Goal: Task Accomplishment & Management: Manage account settings

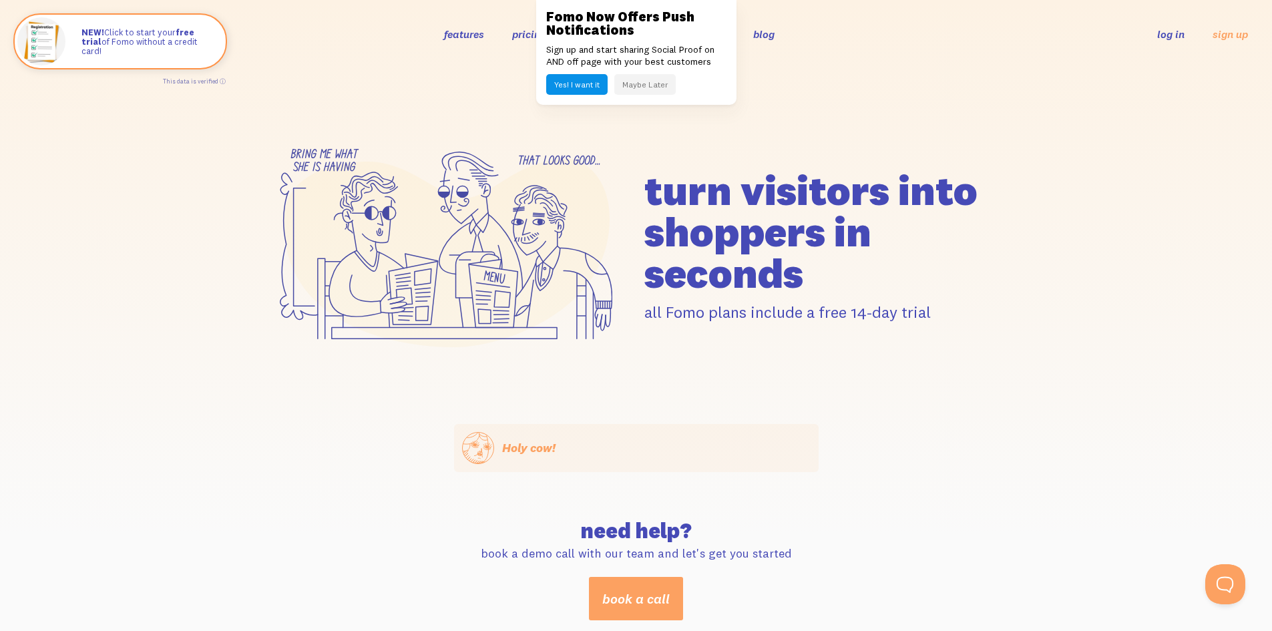
click at [642, 83] on button "Maybe Later" at bounding box center [644, 84] width 61 height 21
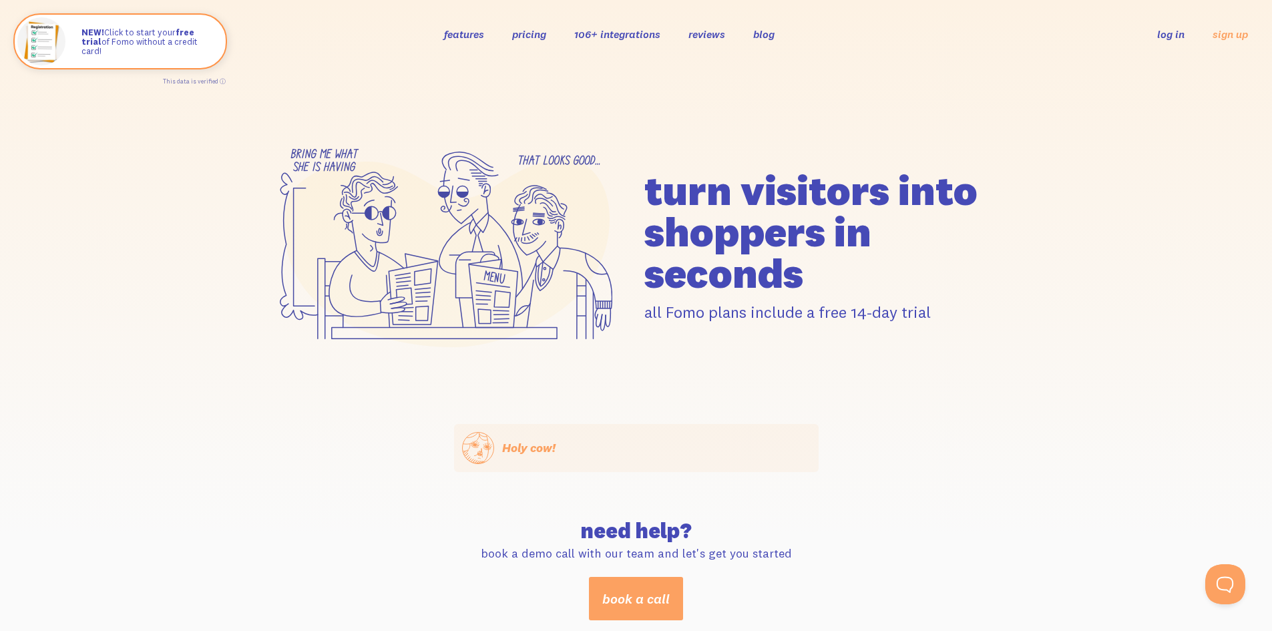
click at [1177, 33] on link "log in" at bounding box center [1170, 33] width 27 height 13
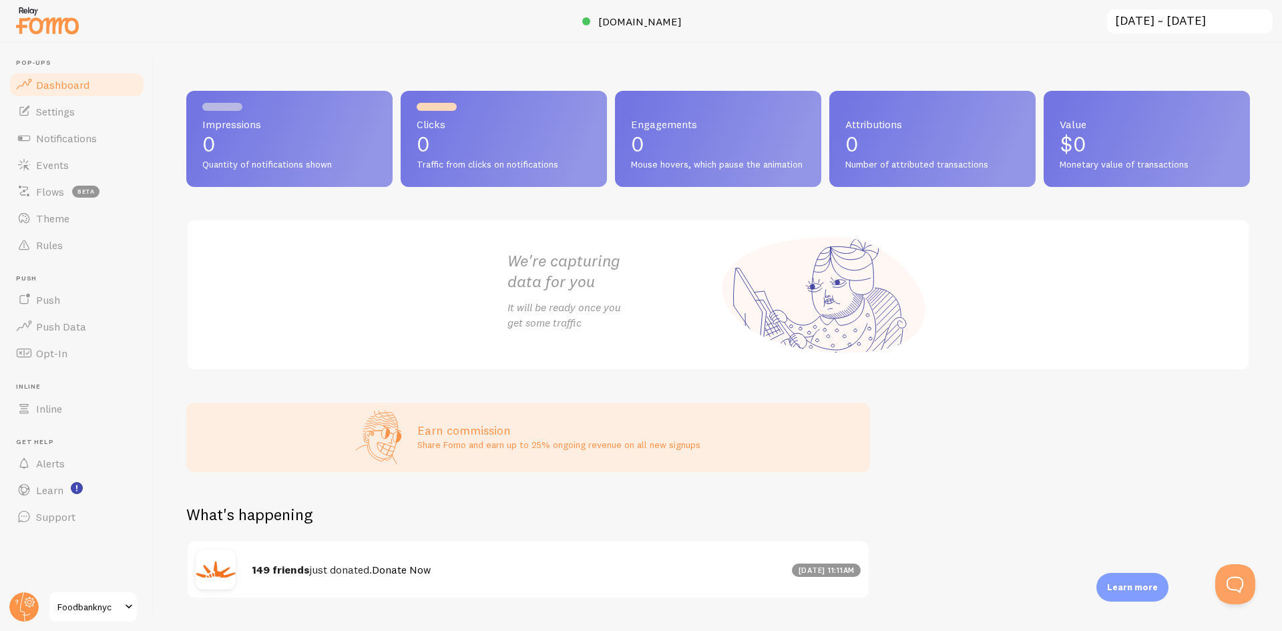
click at [574, 31] on div at bounding box center [641, 21] width 1282 height 43
click at [614, 27] on span "www.foodbanknyc.org" at bounding box center [639, 21] width 83 height 13
click at [908, 67] on div "Impressions 0 Quantity of notifications shown Clicks 0 Traffic from clicks on n…" at bounding box center [718, 337] width 1128 height 588
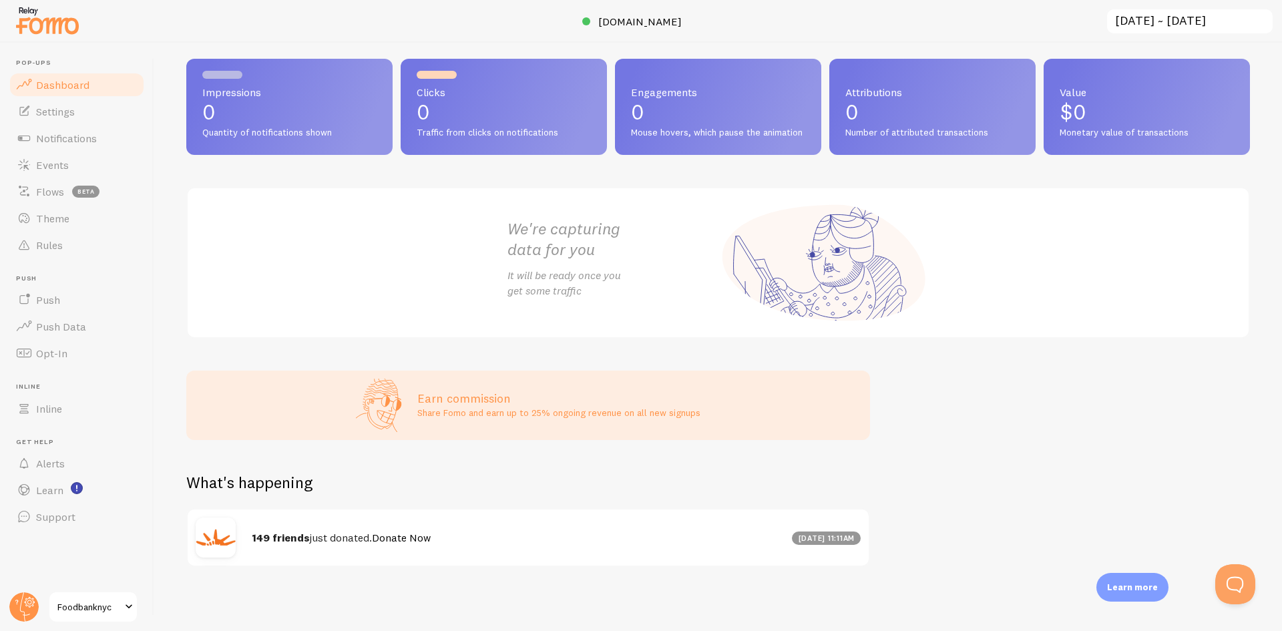
scroll to position [44, 0]
click at [747, 542] on h4 "149 friends just donated. Donate Now" at bounding box center [518, 538] width 532 height 14
click at [277, 274] on div "We're capturing data for you It will be ready once you get some traffic" at bounding box center [718, 263] width 1064 height 152
click at [110, 600] on span "Foodbanknyc" at bounding box center [88, 607] width 63 height 16
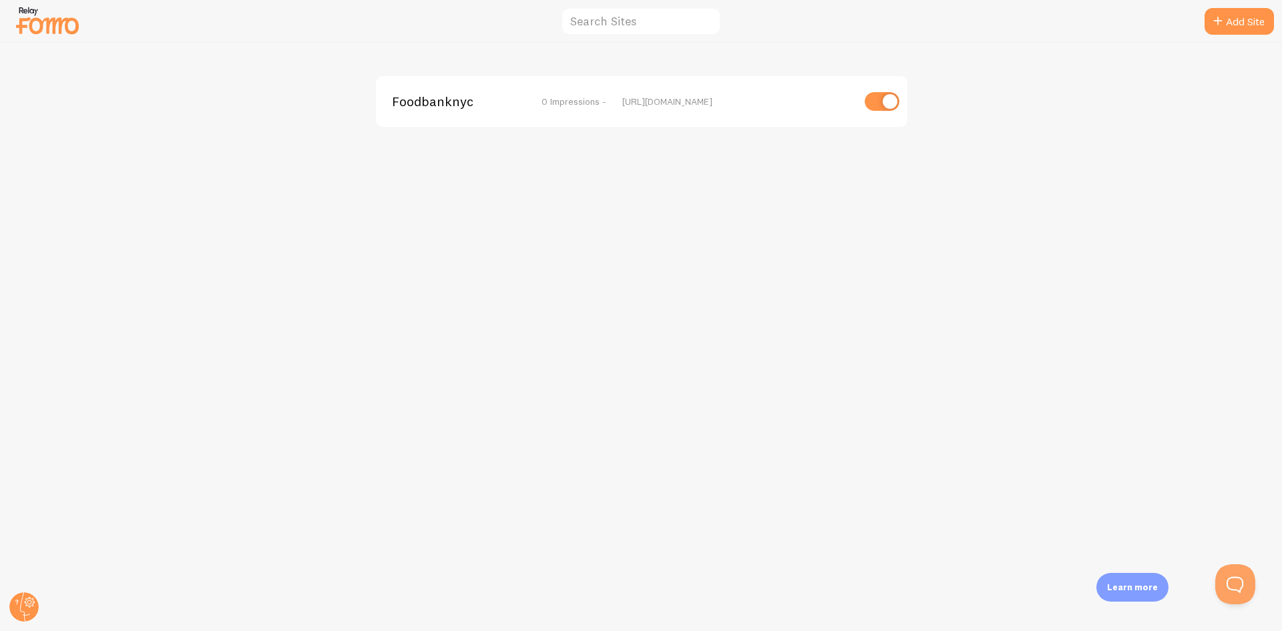
click at [619, 52] on div "Foodbanknyc 0 Impressions - https://www.foodbanknyc.org" at bounding box center [641, 337] width 1281 height 588
click at [55, 27] on img at bounding box center [47, 20] width 67 height 34
click at [49, 15] on img at bounding box center [47, 20] width 67 height 34
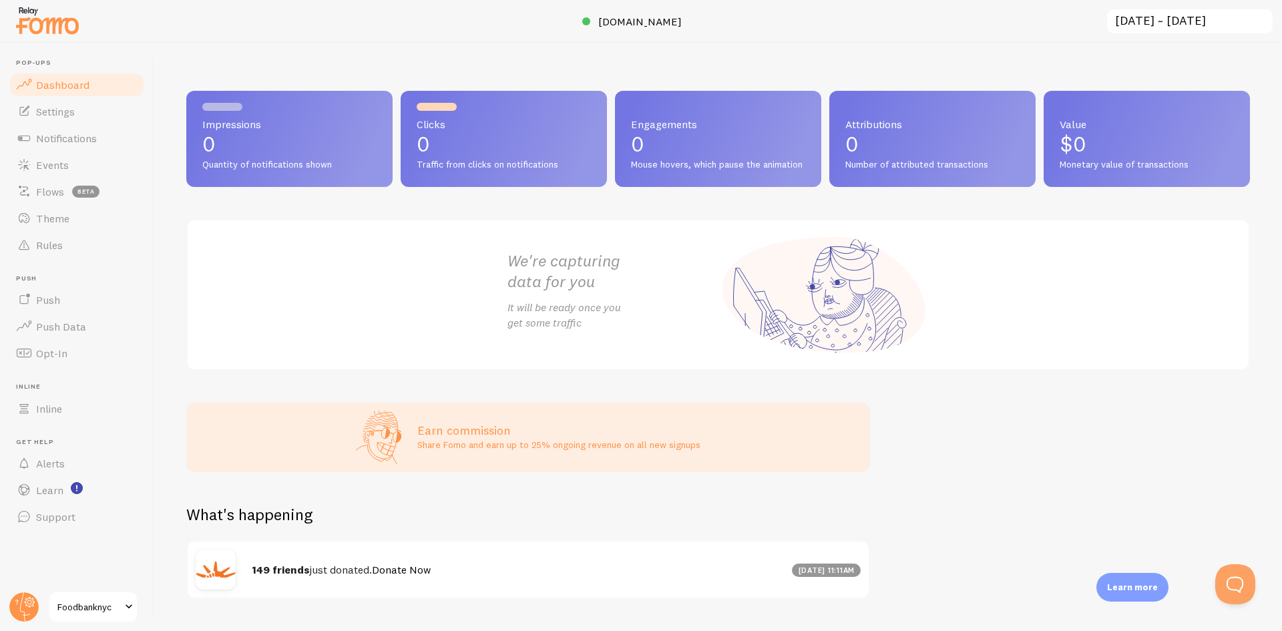
click at [873, 31] on div at bounding box center [641, 21] width 1282 height 43
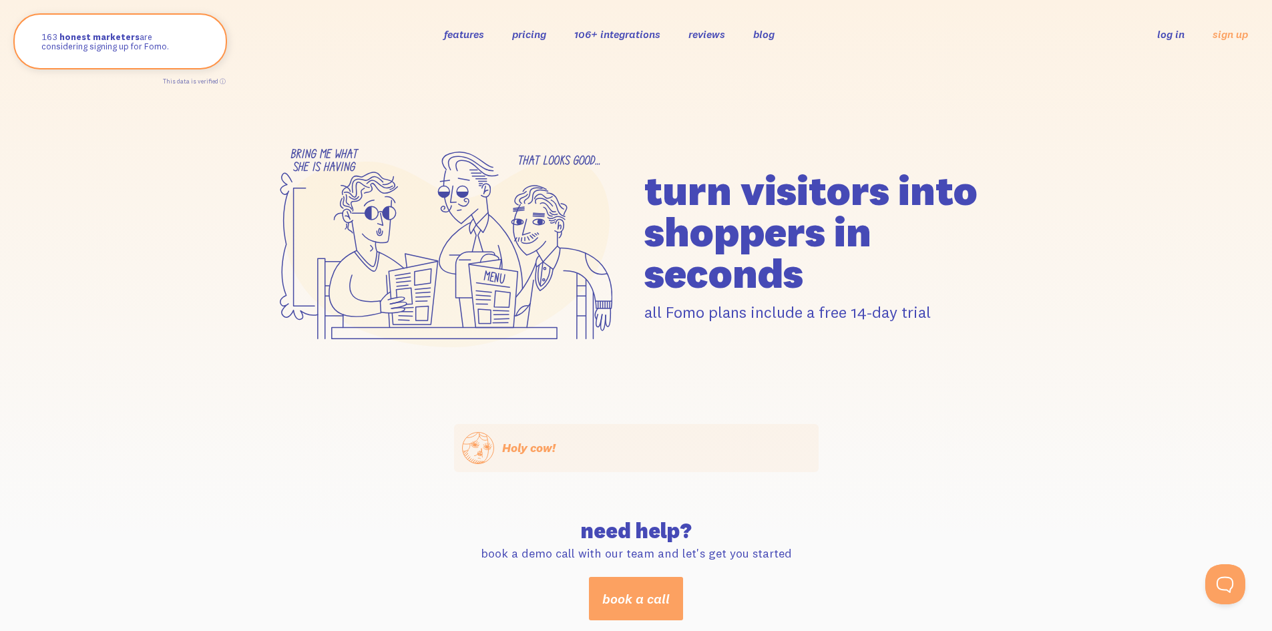
click at [542, 37] on link "pricing" at bounding box center [529, 33] width 34 height 13
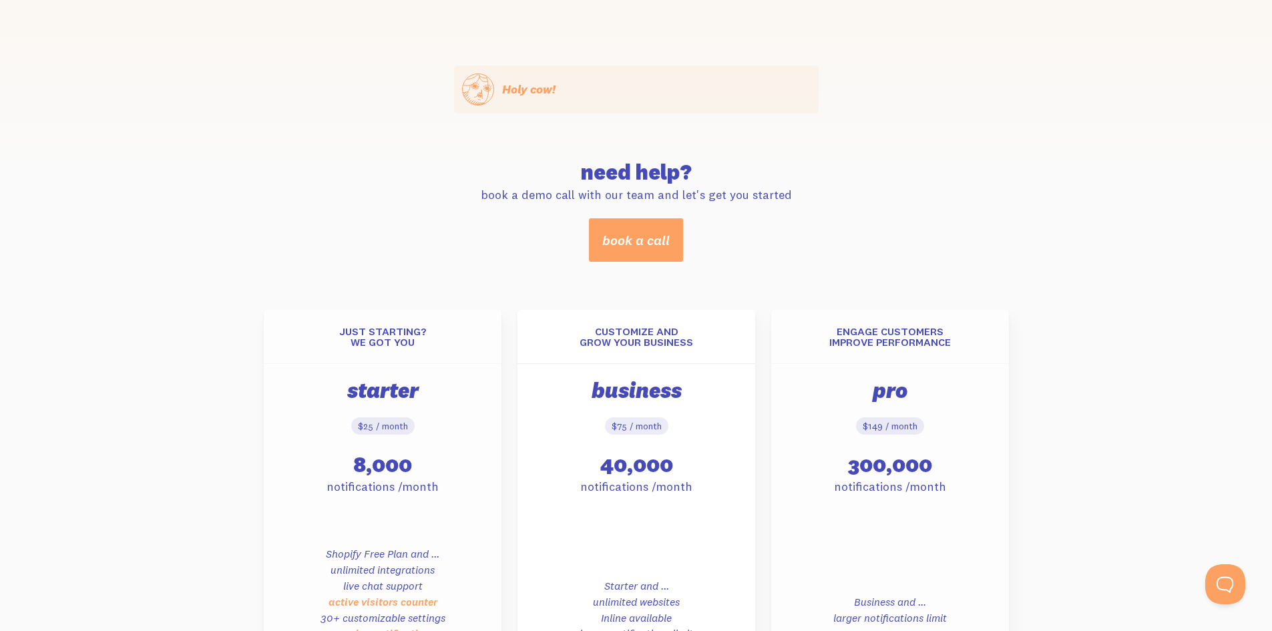
scroll to position [393, 0]
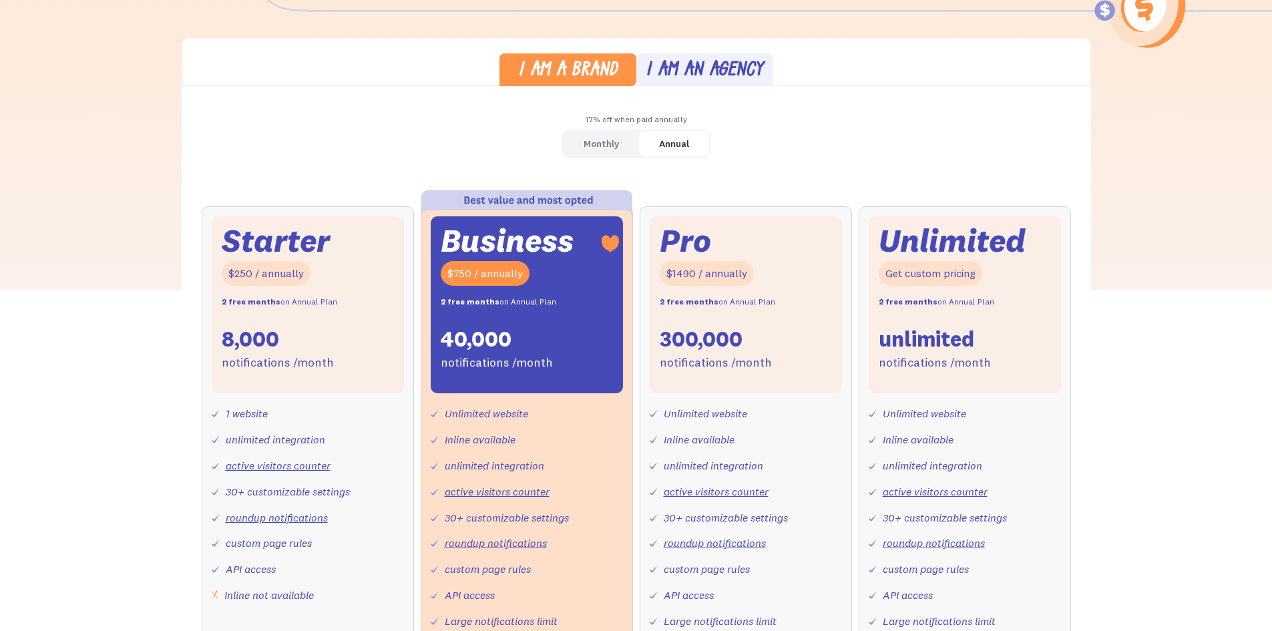
scroll to position [334, 0]
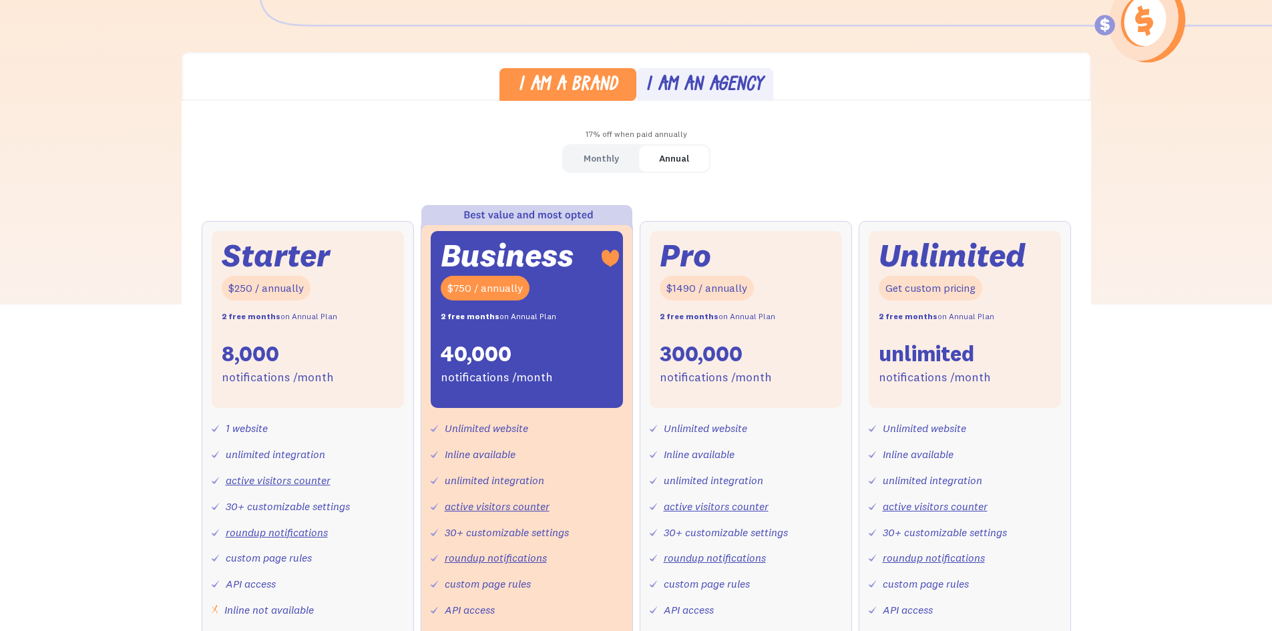
click at [682, 164] on div "Annual" at bounding box center [674, 158] width 30 height 19
click at [599, 160] on div "Monthly" at bounding box center [601, 158] width 35 height 19
